Goal: Information Seeking & Learning: Learn about a topic

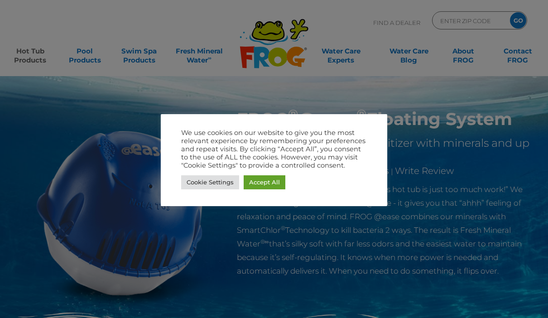
click at [221, 180] on link "Cookie Settings" at bounding box center [210, 182] width 58 height 14
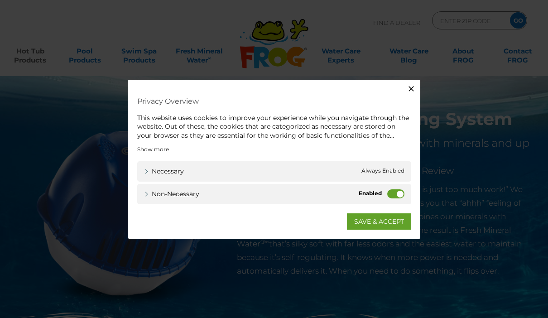
click at [397, 190] on label "Non-necessary" at bounding box center [395, 193] width 17 height 9
click at [0, 0] on input "Non-necessary" at bounding box center [0, 0] width 0 height 0
click at [391, 191] on label "Non-necessary" at bounding box center [395, 193] width 17 height 9
click at [0, 0] on input "Non-necessary" at bounding box center [0, 0] width 0 height 0
click at [390, 169] on span "Always Enabled" at bounding box center [382, 172] width 43 height 10
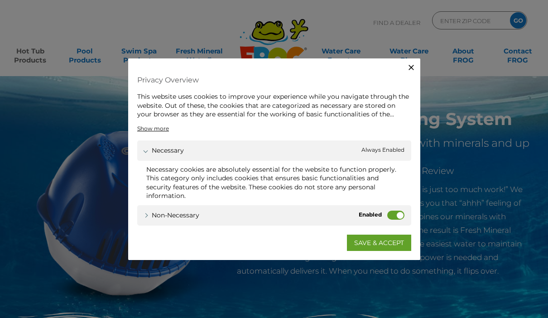
click at [391, 211] on label "Non-necessary" at bounding box center [395, 214] width 17 height 9
click at [0, 0] on input "Non-necessary" at bounding box center [0, 0] width 0 height 0
click at [381, 247] on link "SAVE & ACCEPT" at bounding box center [379, 242] width 64 height 16
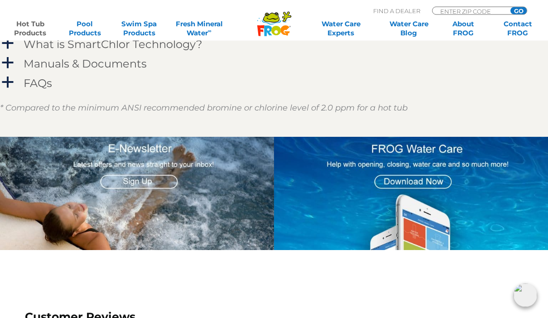
scroll to position [1038, 0]
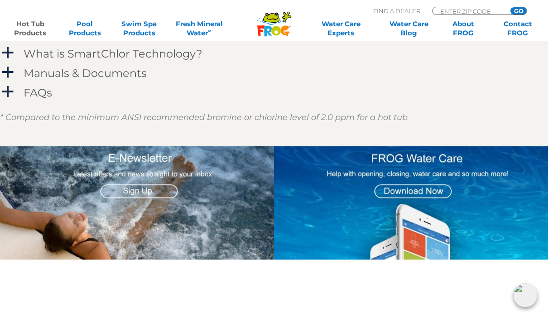
click at [424, 192] on img at bounding box center [411, 202] width 274 height 113
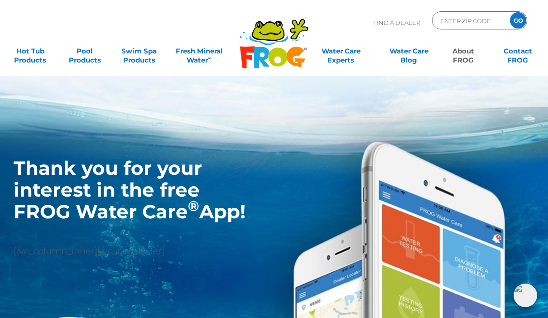
scroll to position [70, 0]
